Goal: Task Accomplishment & Management: Manage account settings

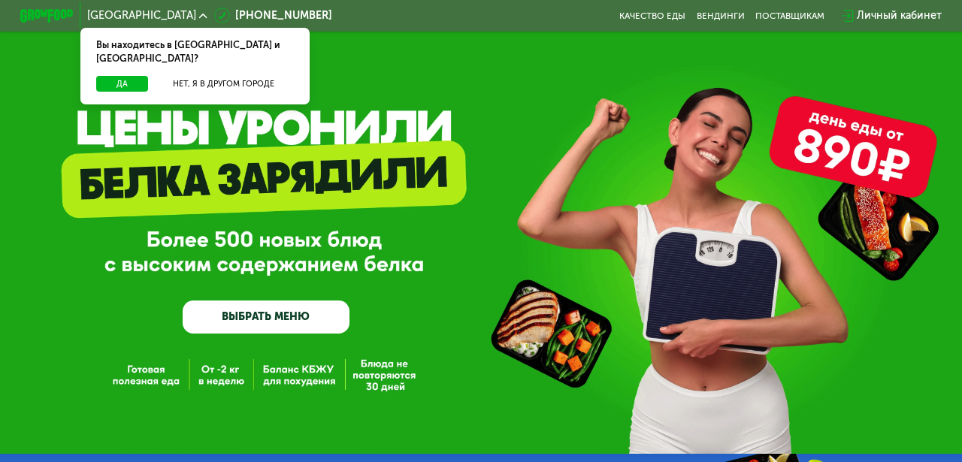
click at [895, 20] on div "Личный кабинет" at bounding box center [899, 16] width 85 height 16
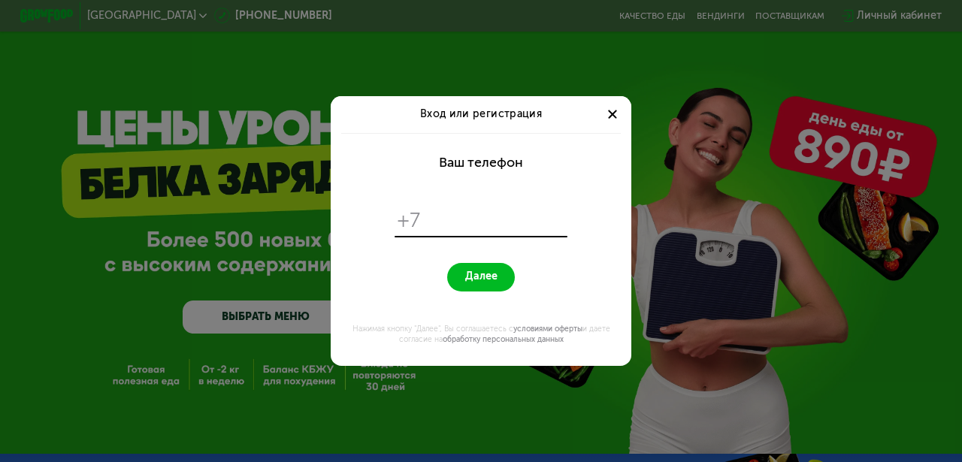
drag, startPoint x: 527, startPoint y: 164, endPoint x: 440, endPoint y: 160, distance: 87.3
click at [440, 160] on form "Ваш телефон +7 Далее Нажимая кнопку "Далее", Вы соглашаетесь с условиями оферты…" at bounding box center [481, 249] width 285 height 233
click at [439, 160] on div "Ваш телефон" at bounding box center [481, 163] width 84 height 16
drag, startPoint x: 439, startPoint y: 160, endPoint x: 548, endPoint y: 160, distance: 109.0
click at [548, 160] on form "Ваш телефон +7 Далее Нажимая кнопку "Далее", Вы соглашаетесь с условиями оферты…" at bounding box center [481, 249] width 285 height 233
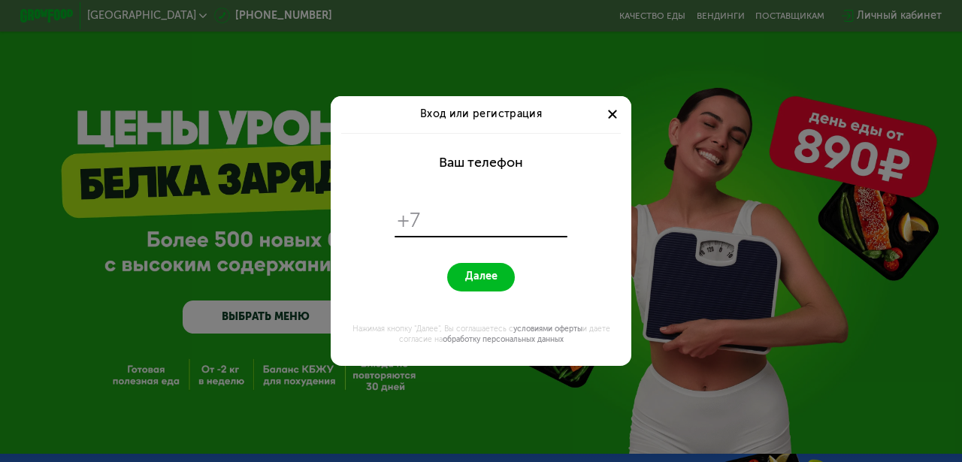
click at [525, 161] on form "Ваш телефон +7 Далее Нажимая кнопку "Далее", Вы соглашаетесь с условиями оферты…" at bounding box center [481, 249] width 285 height 233
drag, startPoint x: 535, startPoint y: 161, endPoint x: 438, endPoint y: 159, distance: 97.8
click at [438, 159] on form "Ваш телефон +7 Далее Нажимая кнопку "Далее", Вы соглашаетесь с условиями оферты…" at bounding box center [481, 249] width 285 height 233
click at [420, 161] on form "Ваш телефон +7 Далее Нажимая кнопку "Далее", Вы соглашаетесь с условиями оферты…" at bounding box center [481, 249] width 285 height 233
drag, startPoint x: 432, startPoint y: 159, endPoint x: 561, endPoint y: 159, distance: 129.3
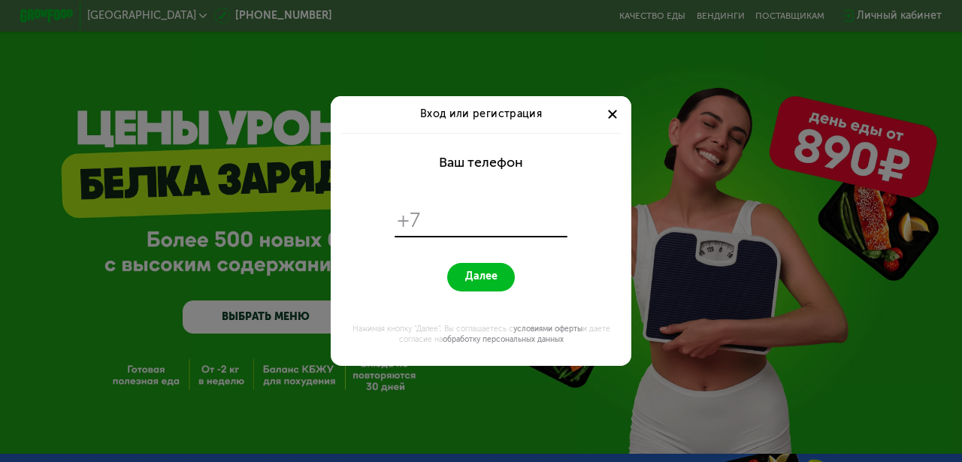
click at [560, 159] on form "Ваш телефон +7 Далее Нажимая кнопку "Далее", Вы соглашаетесь с условиями оферты…" at bounding box center [481, 249] width 285 height 233
click at [465, 220] on input "tel" at bounding box center [496, 221] width 138 height 26
click at [609, 114] on div at bounding box center [613, 115] width 16 height 16
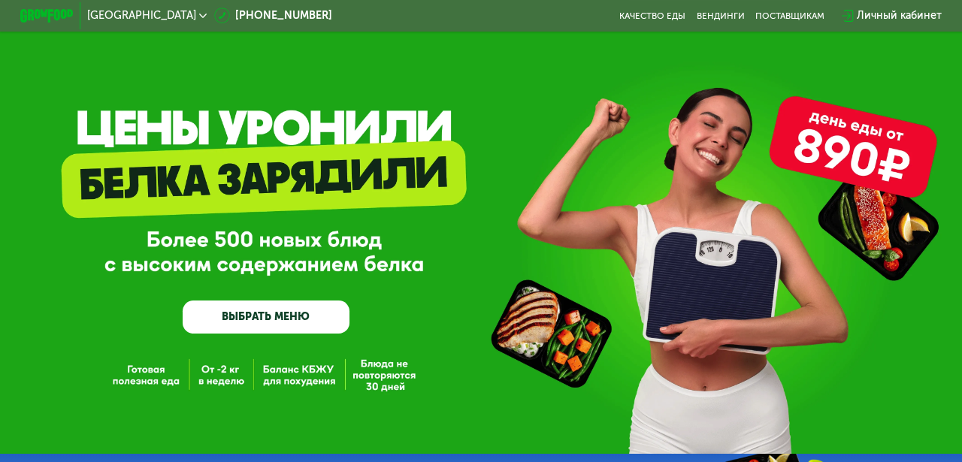
click at [883, 20] on div "Личный кабинет" at bounding box center [899, 16] width 85 height 16
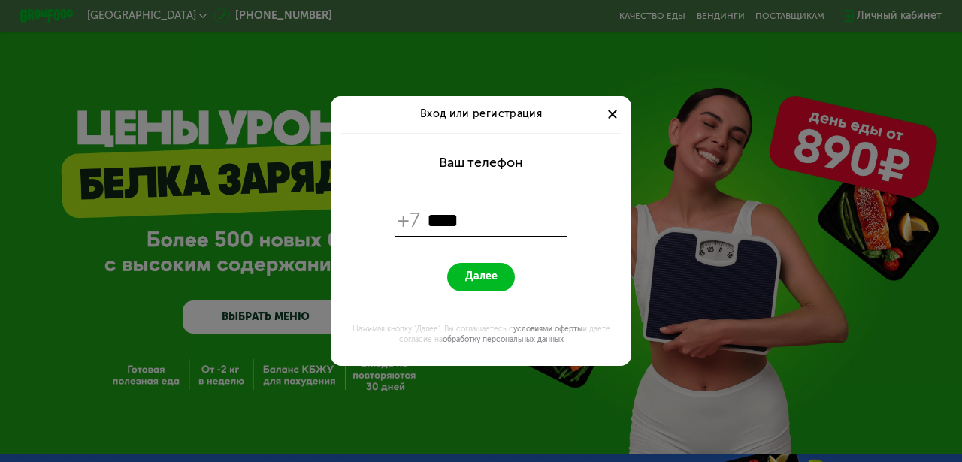
type input "***"
click at [612, 118] on div at bounding box center [613, 115] width 16 height 16
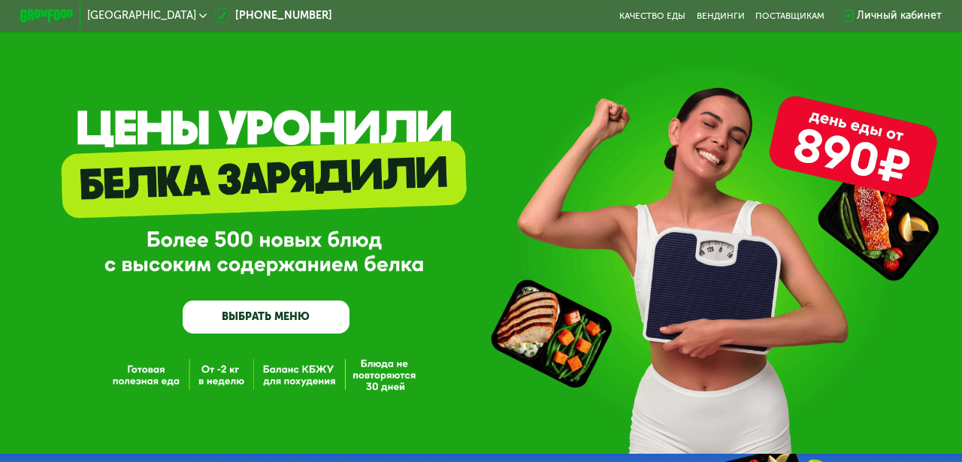
click at [123, 35] on div "GrowFood — доставка правильного питания ВЫБРАТЬ МЕНЮ" at bounding box center [481, 227] width 962 height 454
click at [122, 21] on span "[GEOGRAPHIC_DATA]" at bounding box center [141, 16] width 109 height 11
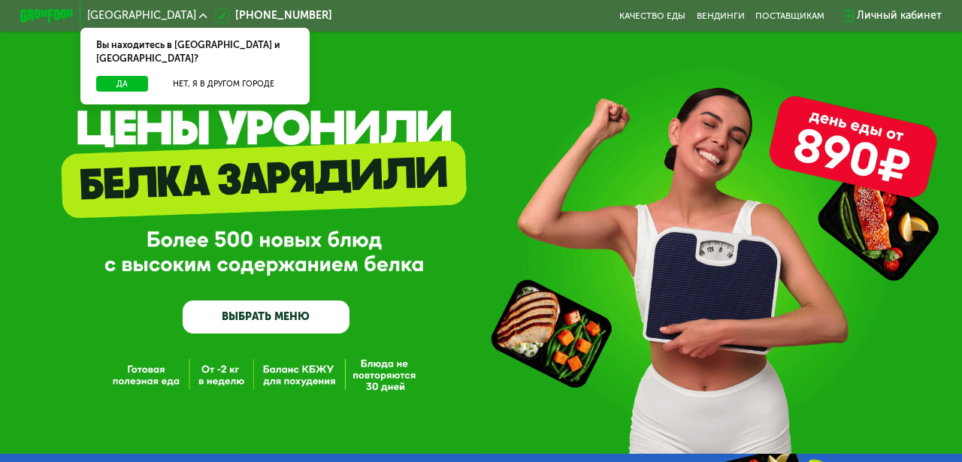
click at [903, 11] on div "Личный кабинет" at bounding box center [899, 16] width 85 height 16
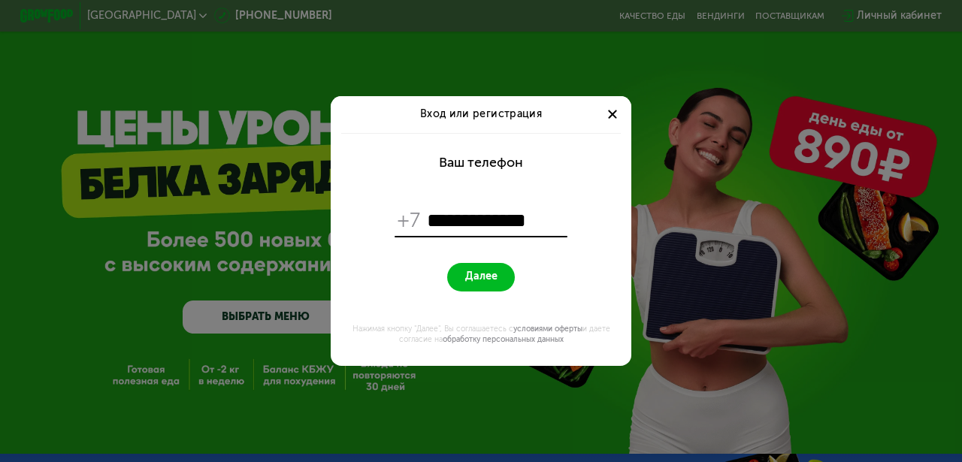
type input "**********"
click at [491, 281] on span "Далее" at bounding box center [481, 277] width 32 height 13
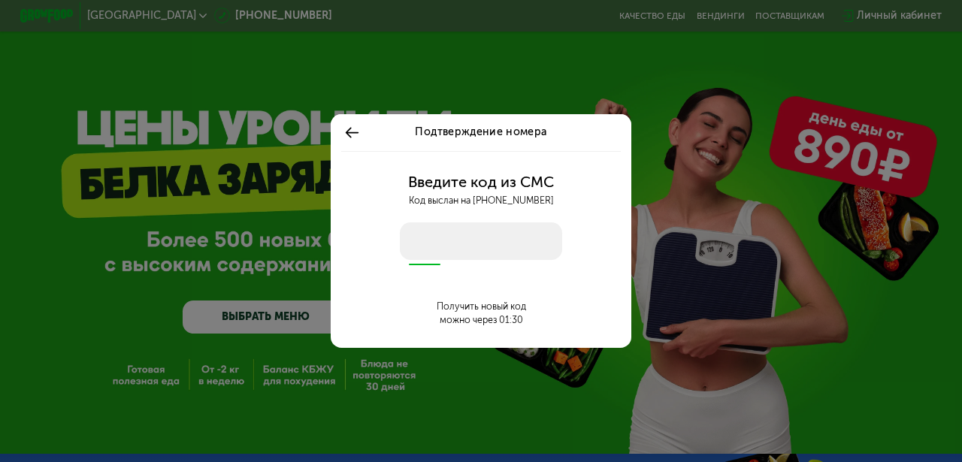
click at [493, 247] on input "number" at bounding box center [481, 242] width 163 height 38
type input "****"
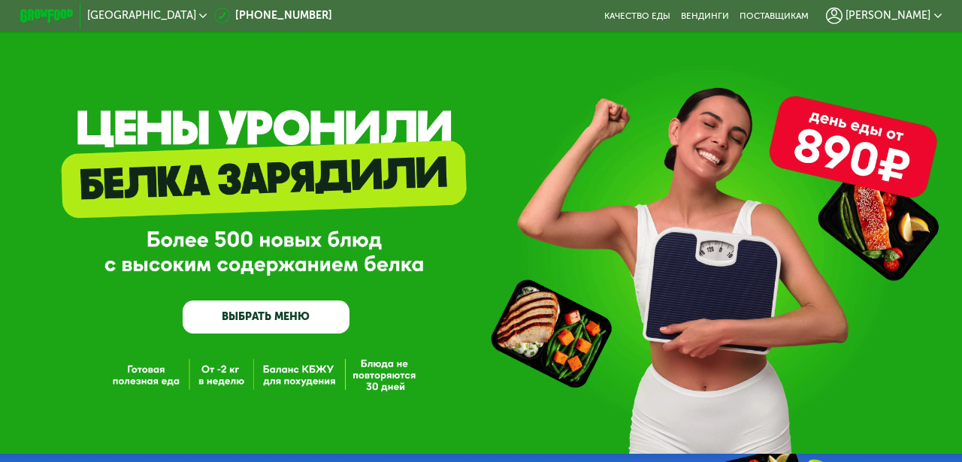
click at [123, 11] on span "[GEOGRAPHIC_DATA]" at bounding box center [141, 16] width 109 height 11
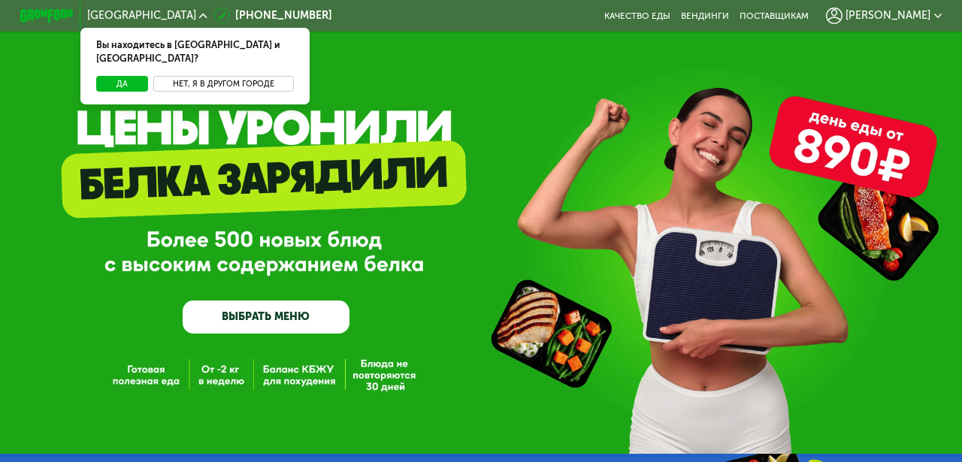
click at [202, 76] on button "Нет, я в другом городе" at bounding box center [223, 84] width 141 height 17
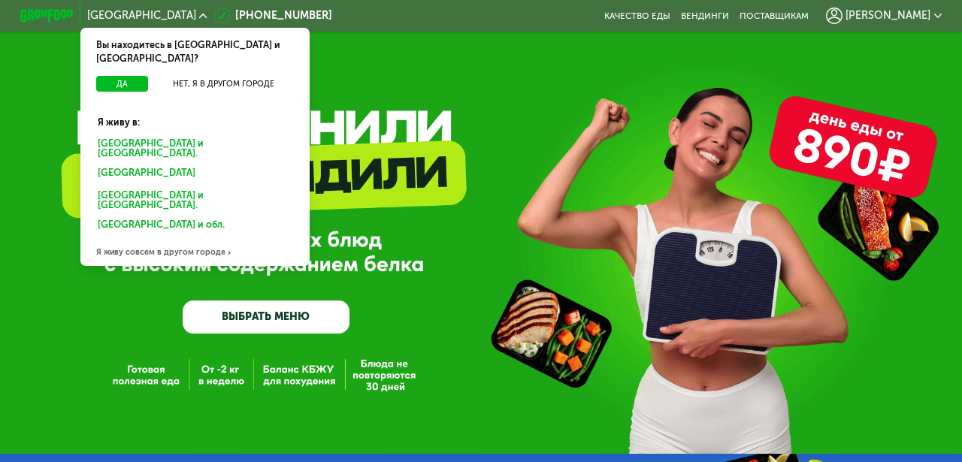
click at [157, 216] on div "[GEOGRAPHIC_DATA] и [GEOGRAPHIC_DATA]." at bounding box center [192, 226] width 208 height 21
